Goal: Answer question/provide support

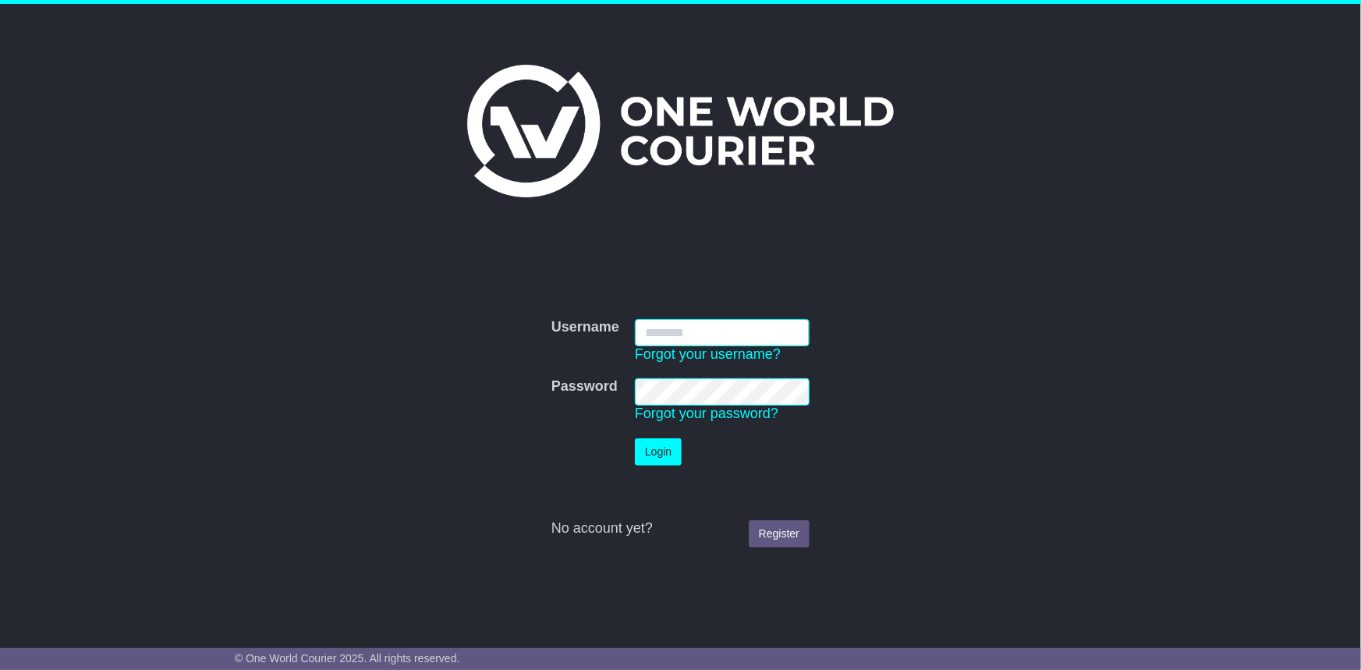
type input "**********"
click at [662, 436] on td "Login" at bounding box center [722, 452] width 190 height 43
click at [667, 458] on button "Login" at bounding box center [658, 451] width 47 height 27
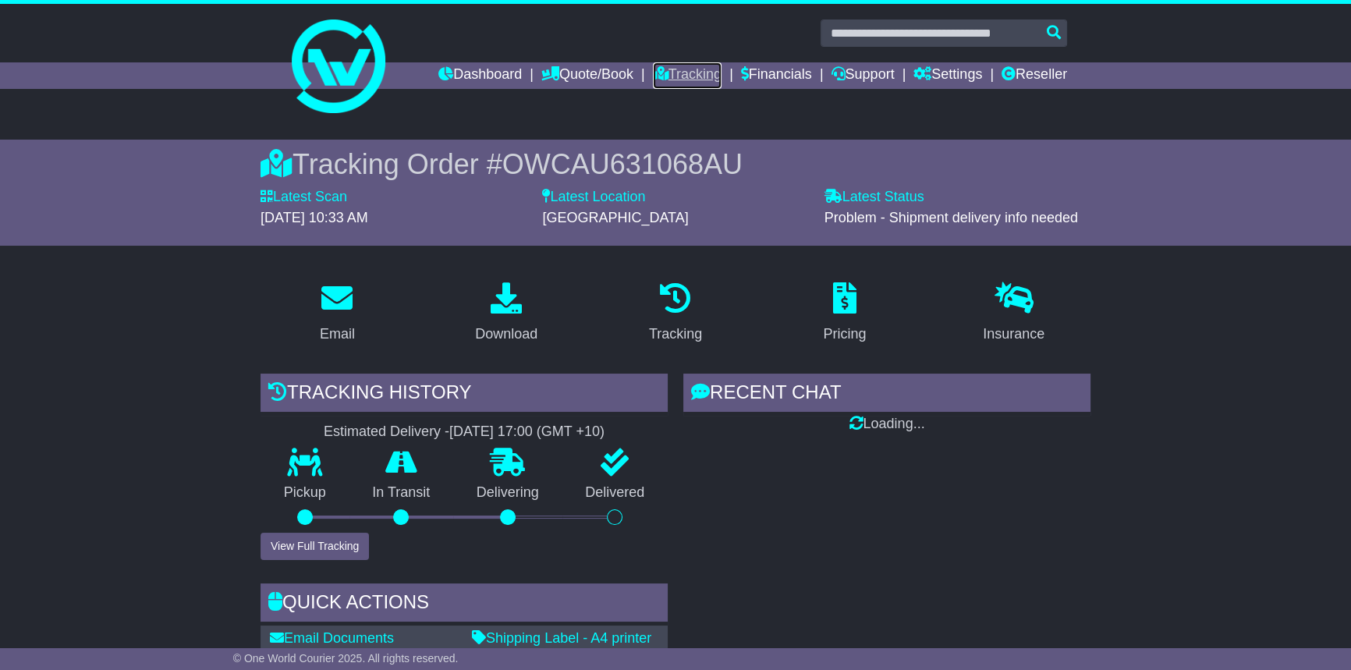
drag, startPoint x: 0, startPoint y: 0, endPoint x: 688, endPoint y: 72, distance: 691.7
click at [688, 72] on link "Tracking" at bounding box center [687, 75] width 69 height 27
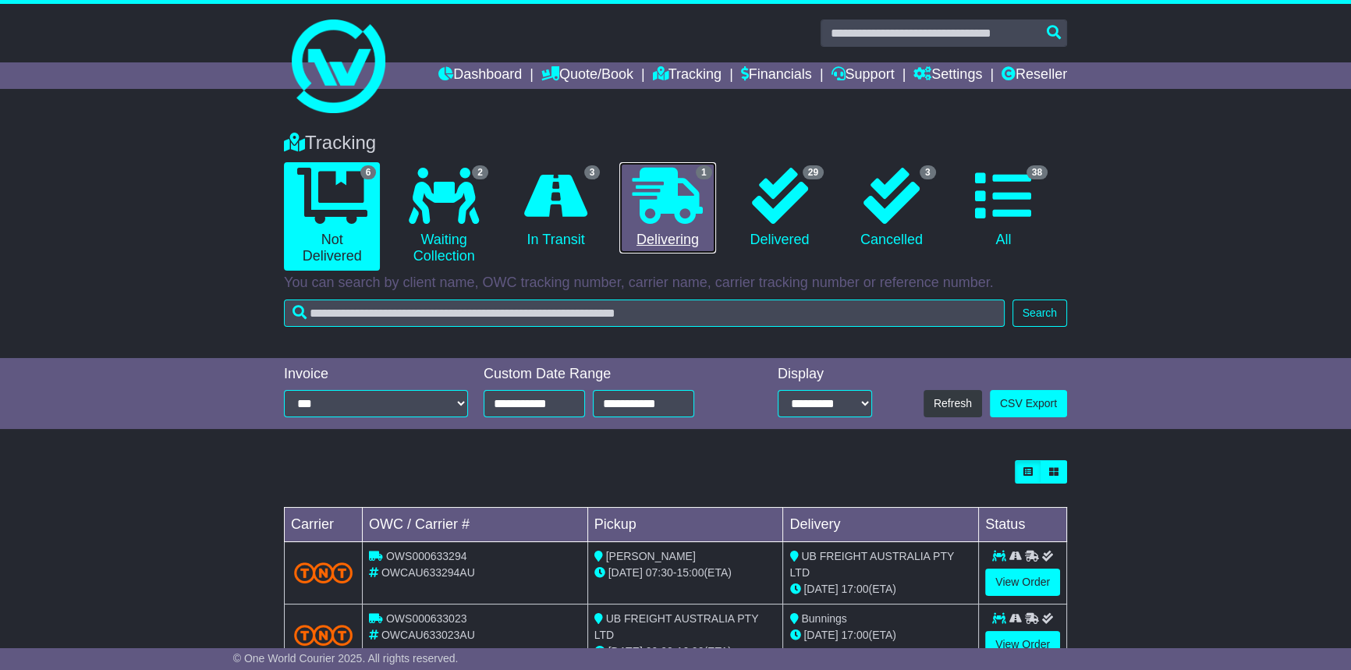
click at [696, 222] on icon at bounding box center [668, 196] width 70 height 56
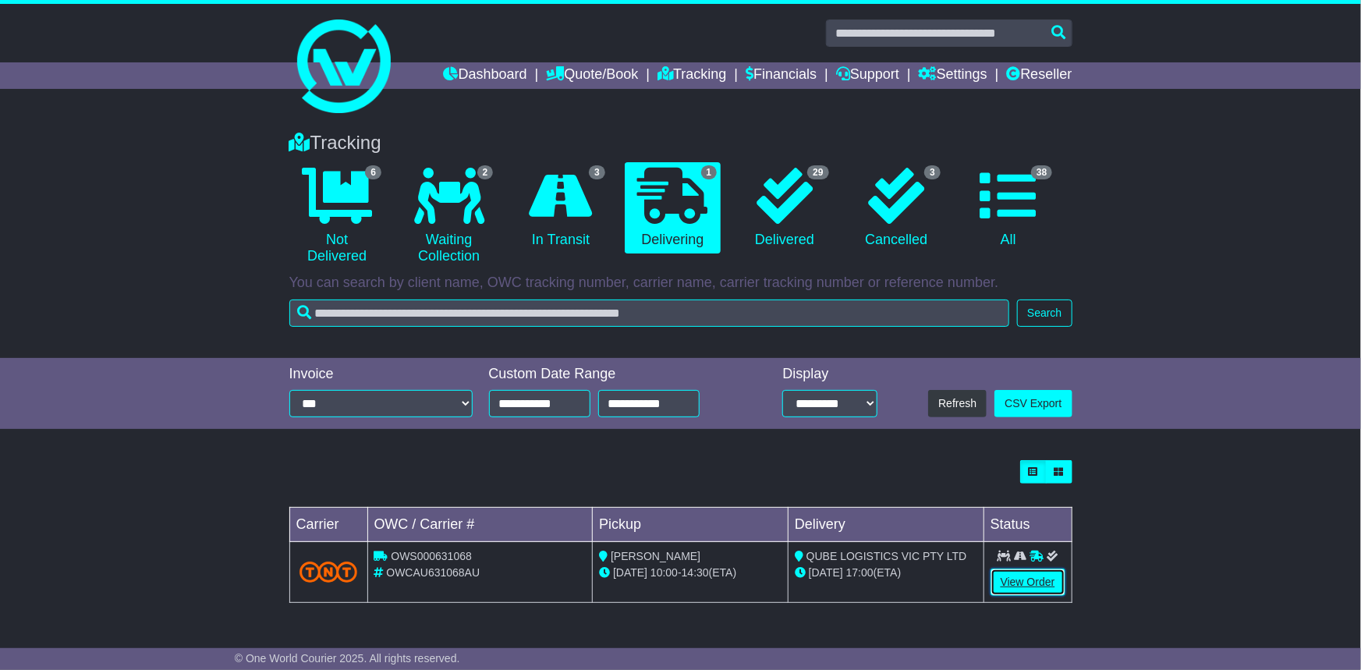
click at [996, 576] on link "View Order" at bounding box center [1028, 582] width 75 height 27
click at [1007, 576] on link "View Order" at bounding box center [1028, 582] width 75 height 27
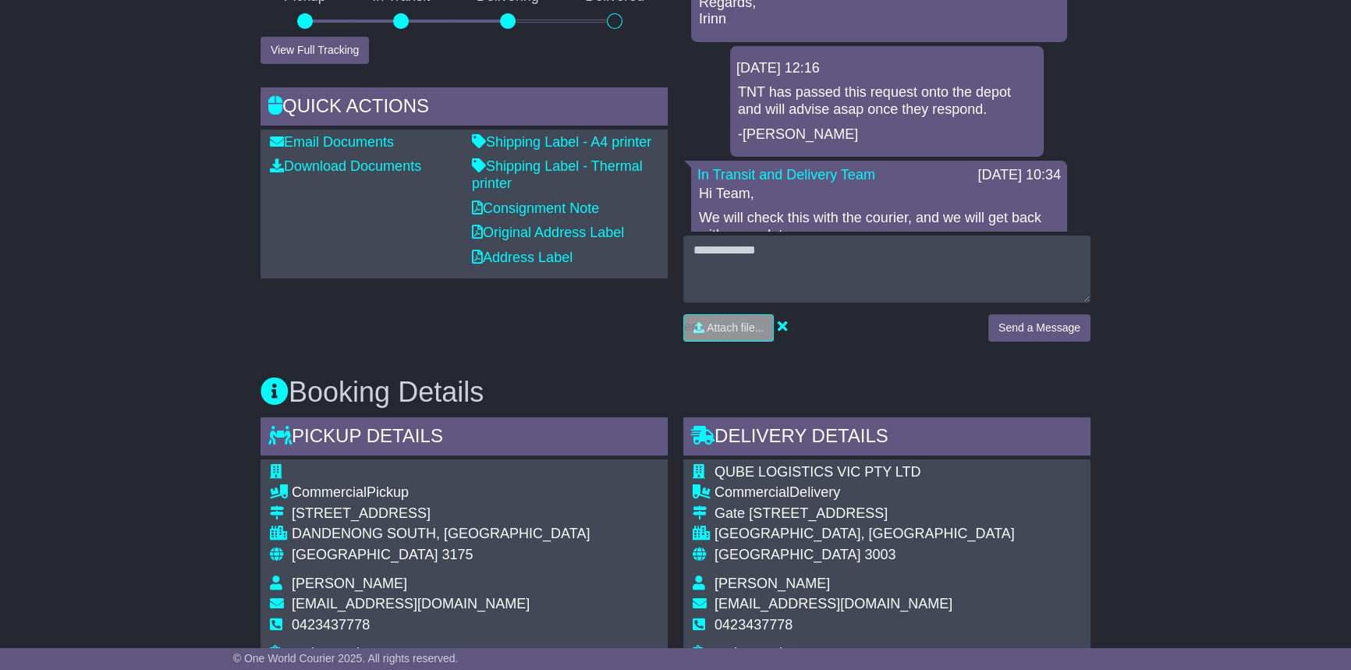
scroll to position [1134, 0]
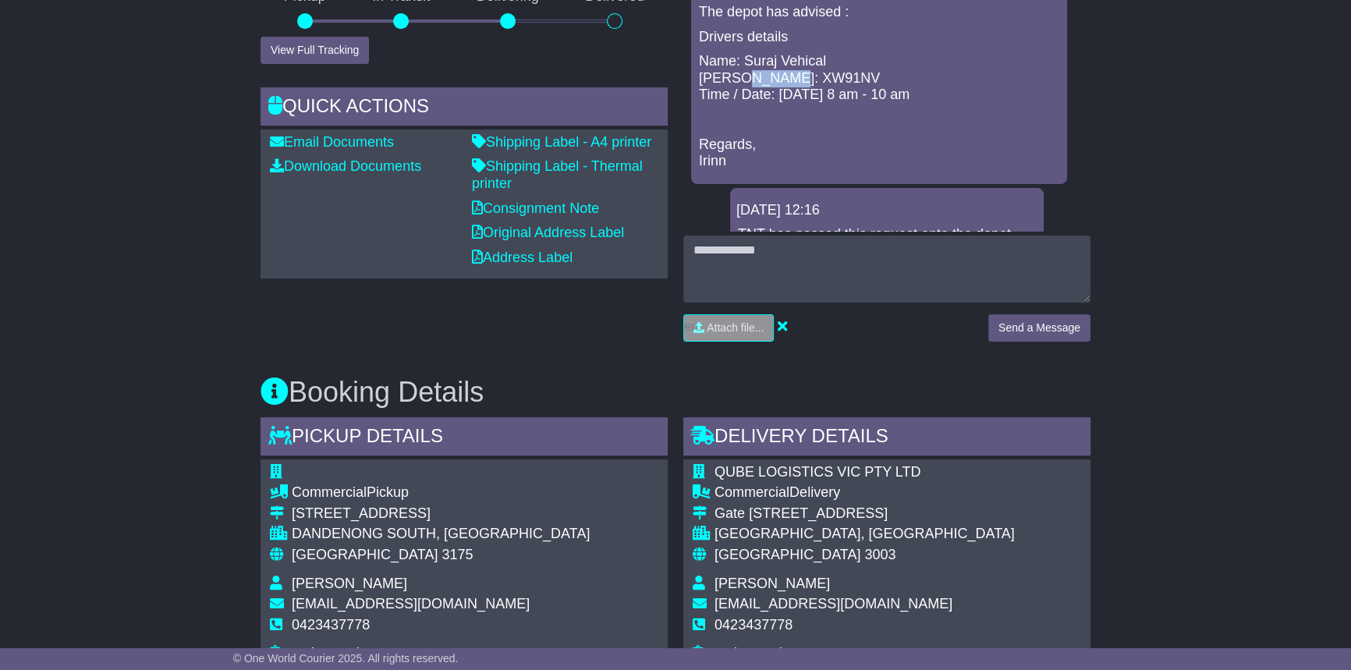
drag, startPoint x: 803, startPoint y: 94, endPoint x: 733, endPoint y: 92, distance: 69.4
click at [733, 92] on p "Name: Suraj Vehical rego: XW91NV Time / Date: Monday 8 am - 10 am" at bounding box center [879, 78] width 360 height 51
copy p "XW91NV"
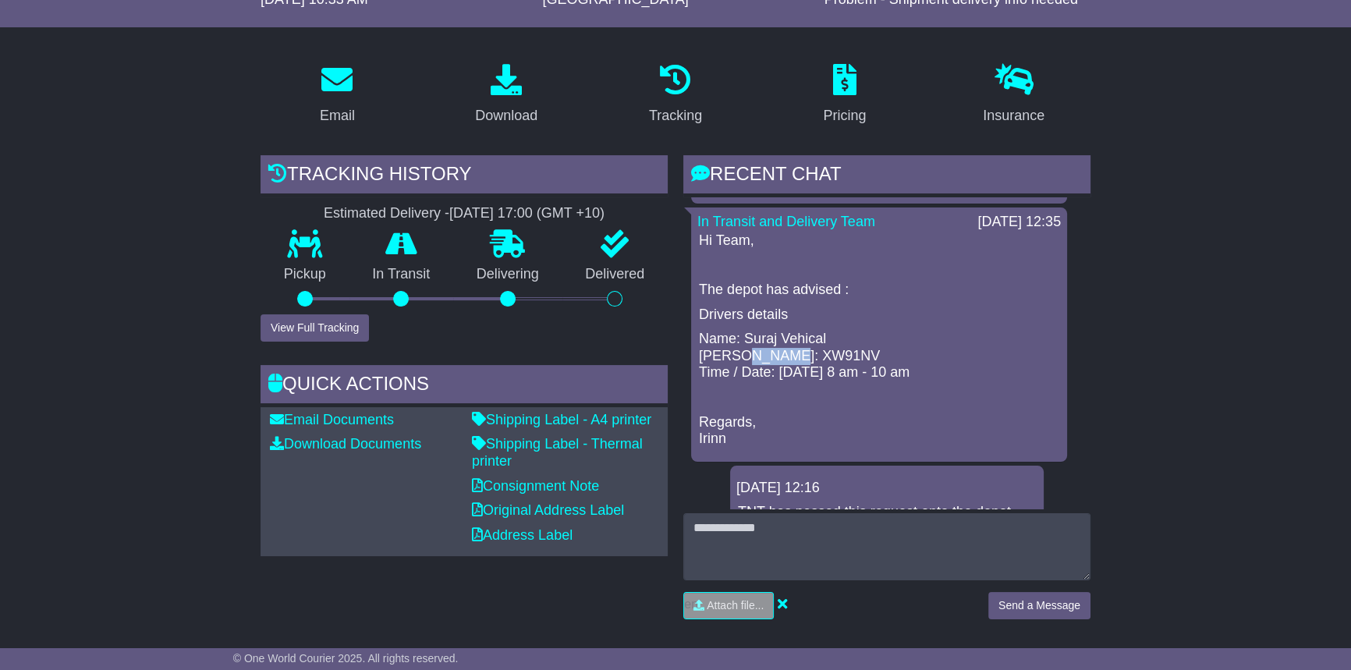
scroll to position [212, 0]
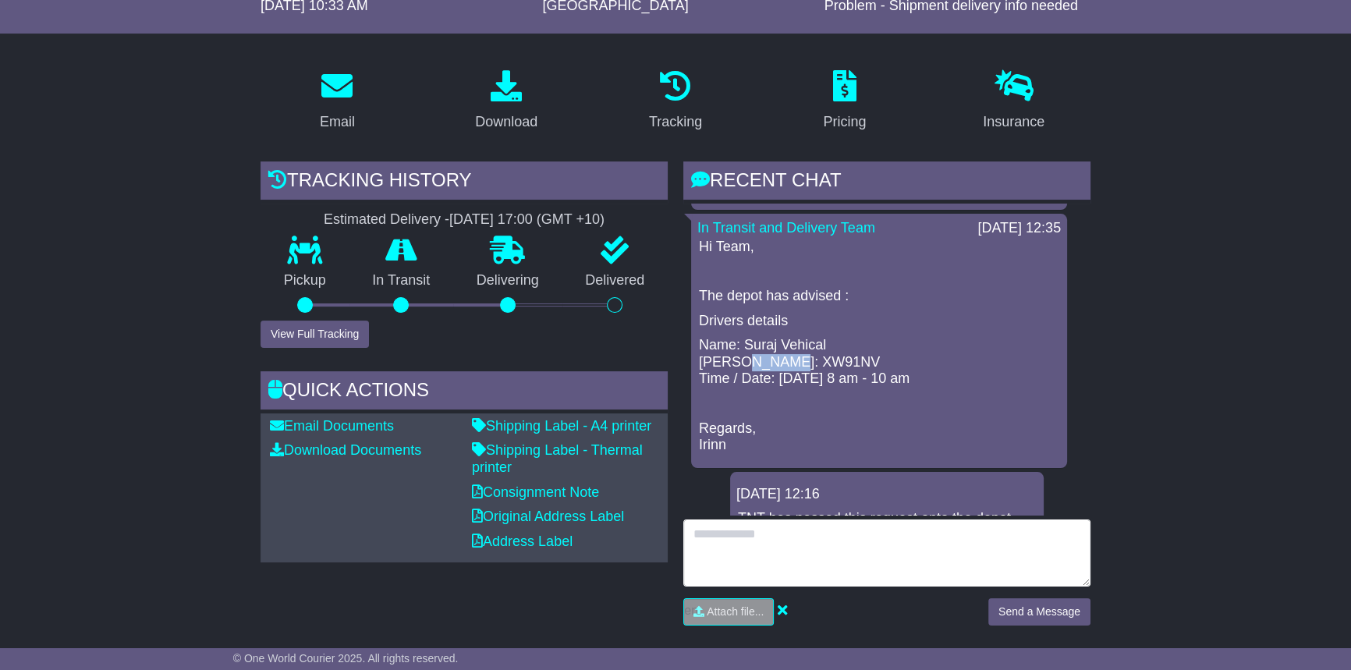
click at [787, 544] on textarea at bounding box center [886, 552] width 407 height 67
type textarea "**********"
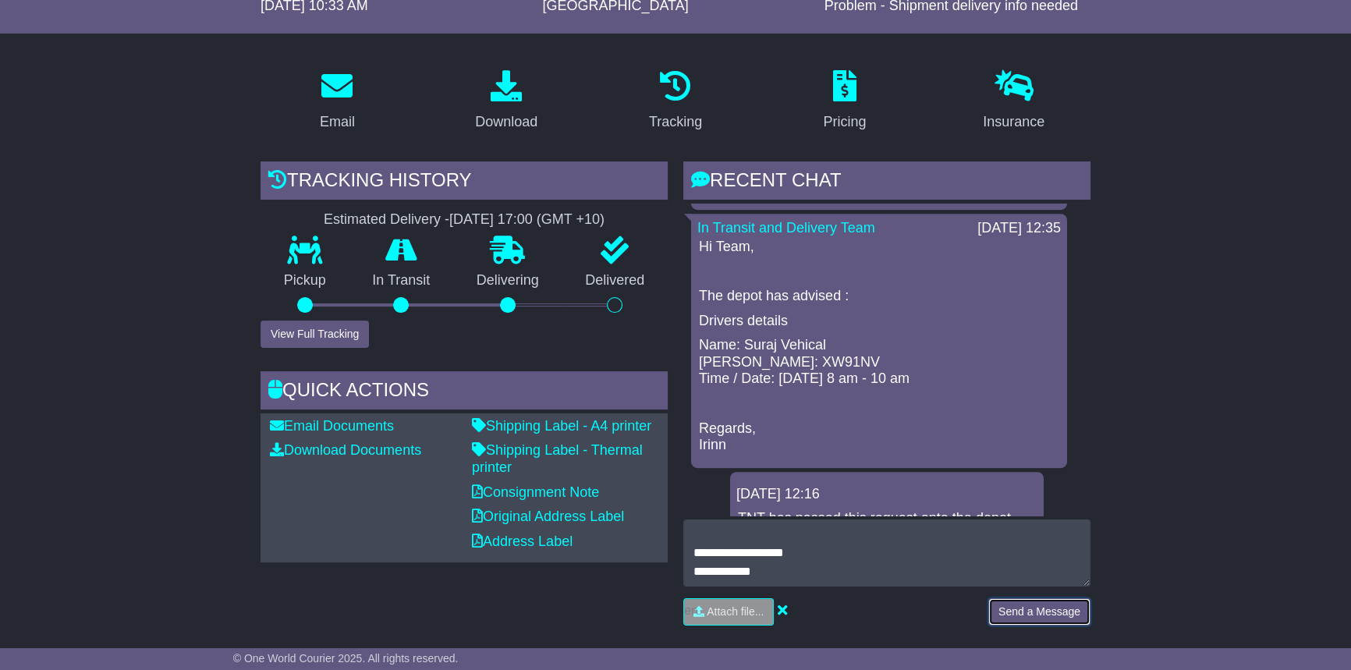
click at [1021, 602] on button "Send a Message" at bounding box center [1039, 611] width 102 height 27
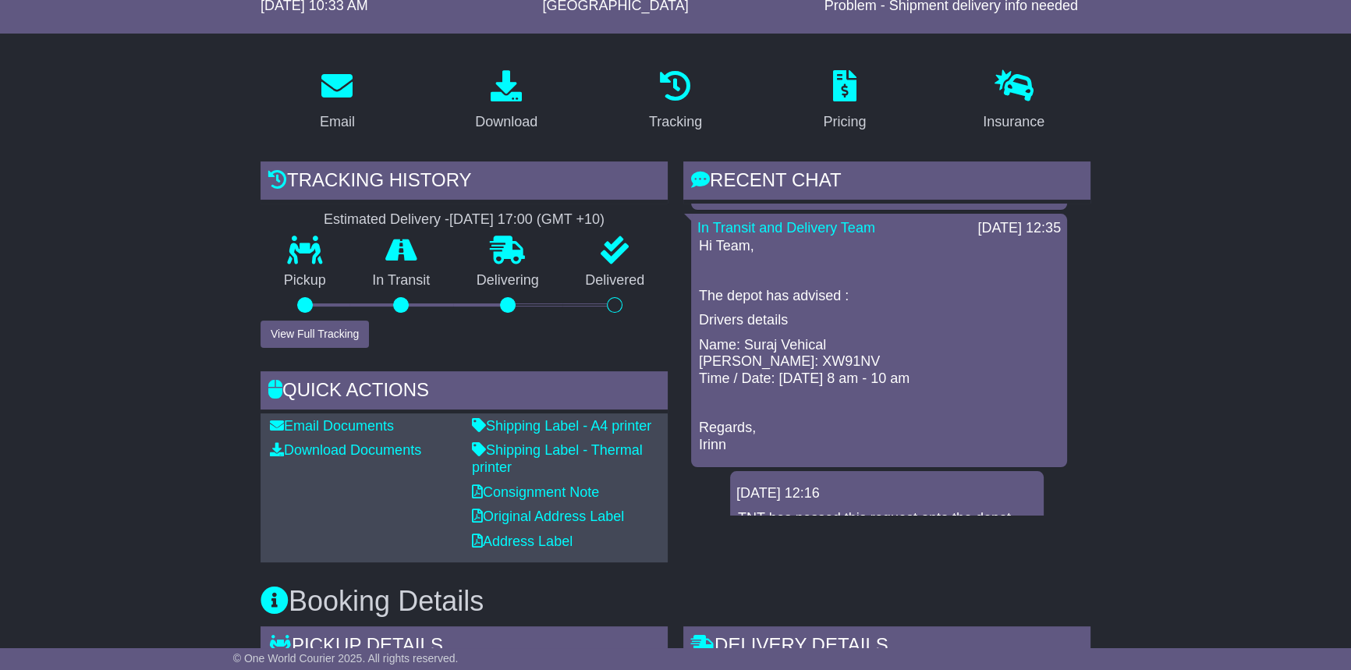
scroll to position [1135, 0]
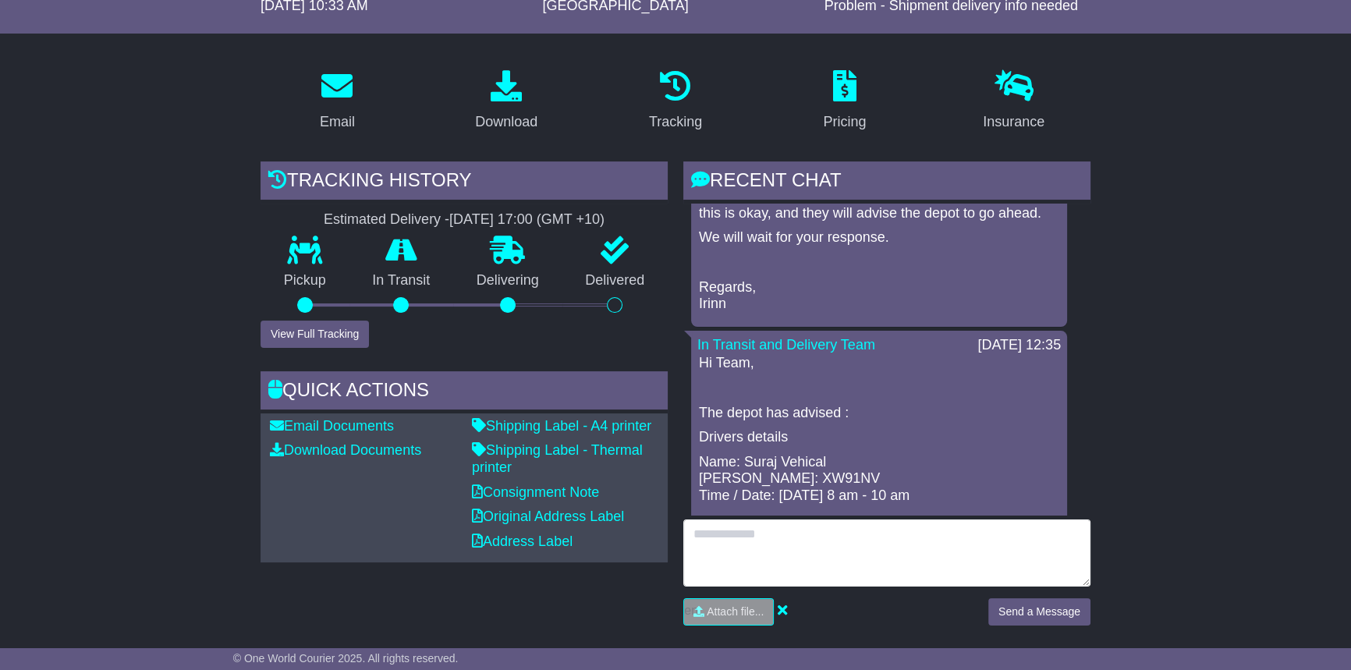
click at [756, 556] on textarea at bounding box center [886, 552] width 407 height 67
type textarea "**********"
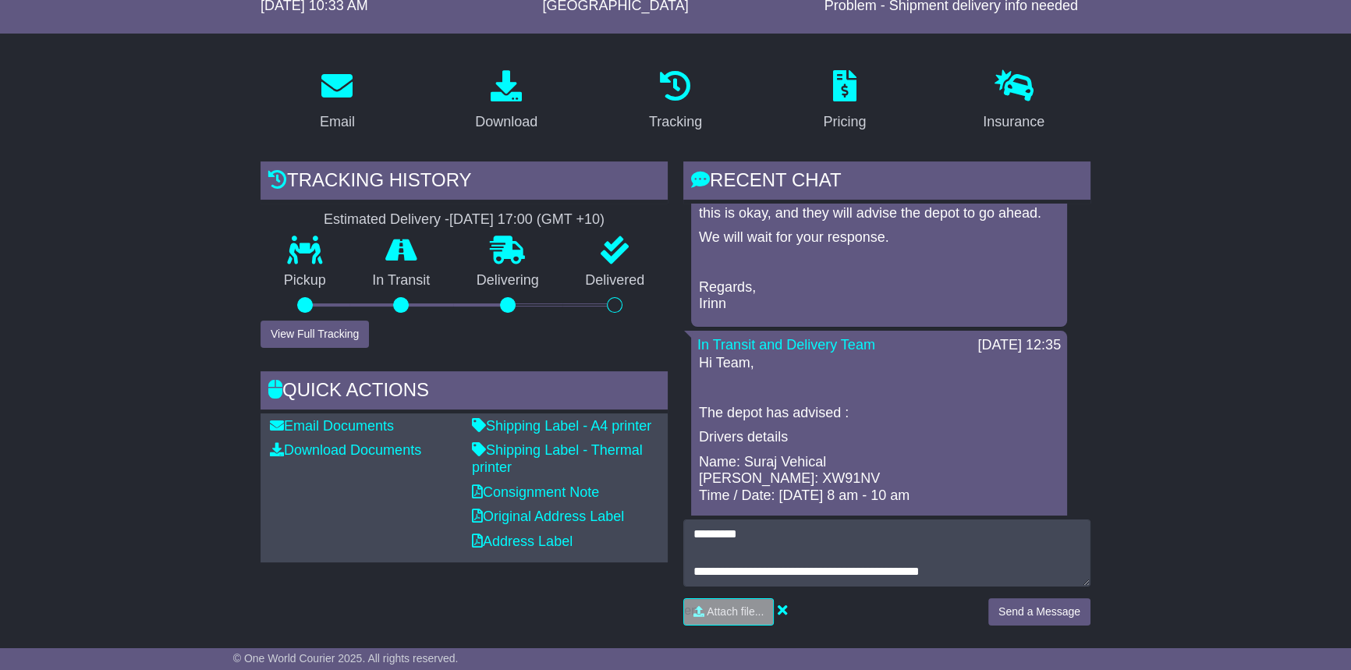
click at [726, 624] on div "Attach file..." at bounding box center [827, 617] width 305 height 39
click at [731, 612] on input "file" at bounding box center [655, 612] width 236 height 26
type input "**********"
click at [1005, 605] on button "Send a Message" at bounding box center [1039, 611] width 102 height 27
